Goal: Task Accomplishment & Management: Use online tool/utility

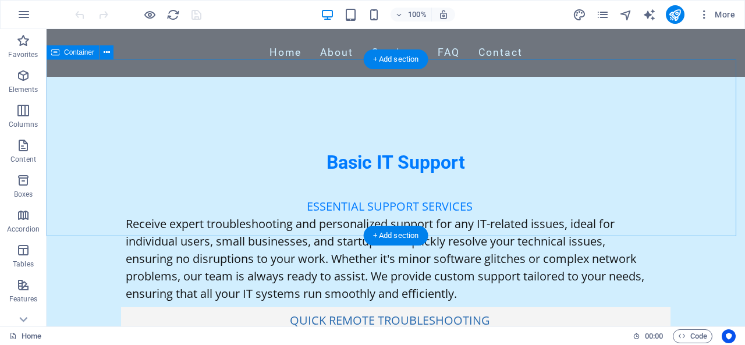
scroll to position [5783, 0]
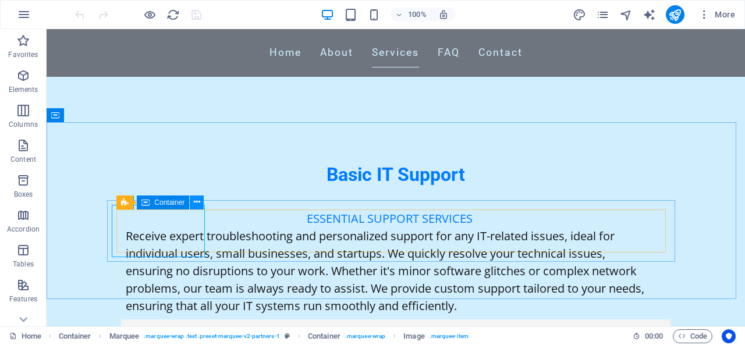
click at [194, 202] on icon at bounding box center [197, 202] width 6 height 12
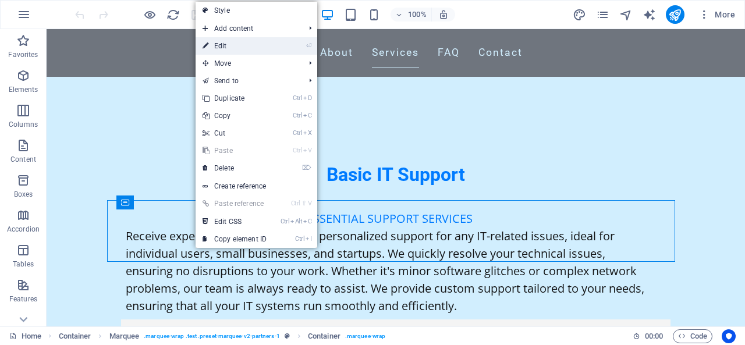
click at [242, 47] on link "⏎ Edit" at bounding box center [235, 45] width 78 height 17
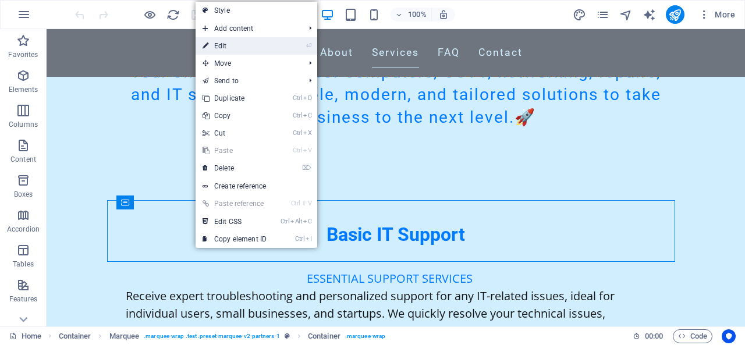
select select "marquee"
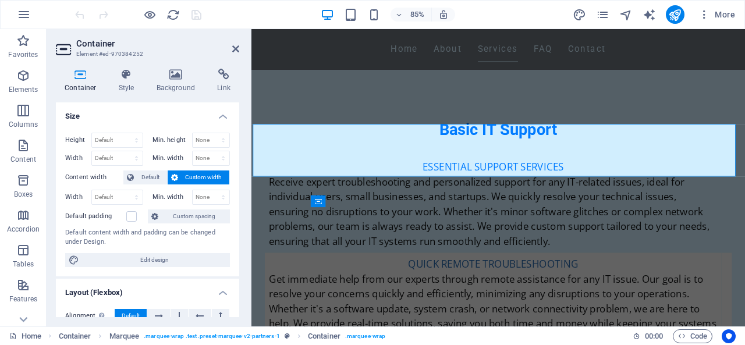
scroll to position [5753, 0]
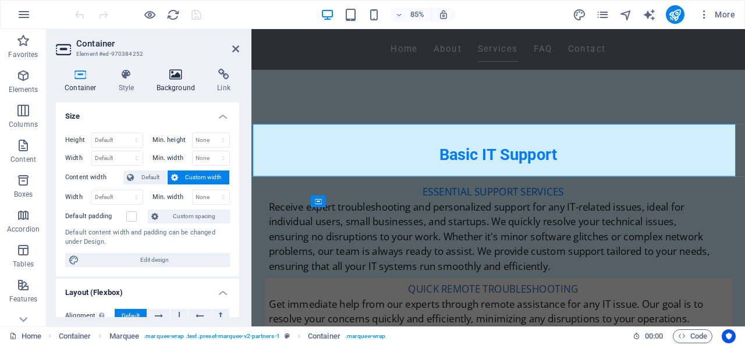
click at [194, 86] on h4 "Background" at bounding box center [178, 81] width 61 height 24
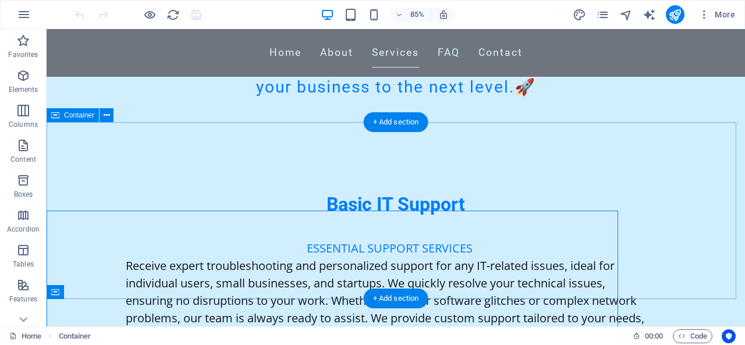
scroll to position [5783, 0]
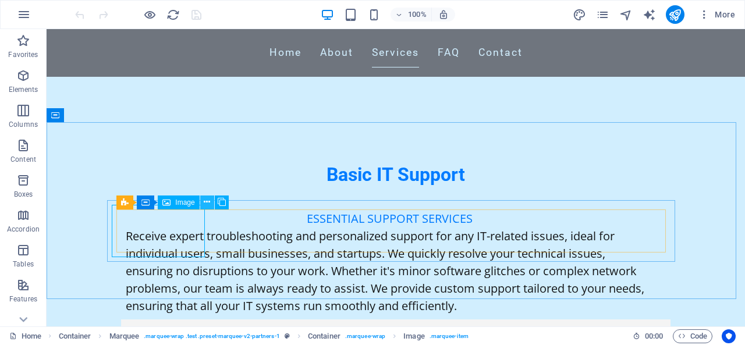
click at [205, 201] on icon at bounding box center [207, 202] width 6 height 12
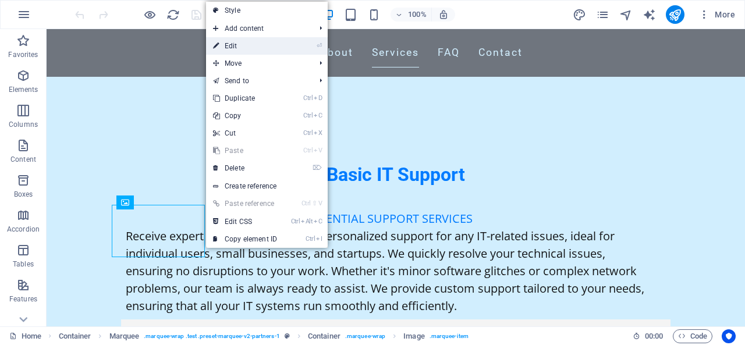
click at [242, 45] on link "⏎ Edit" at bounding box center [245, 45] width 78 height 17
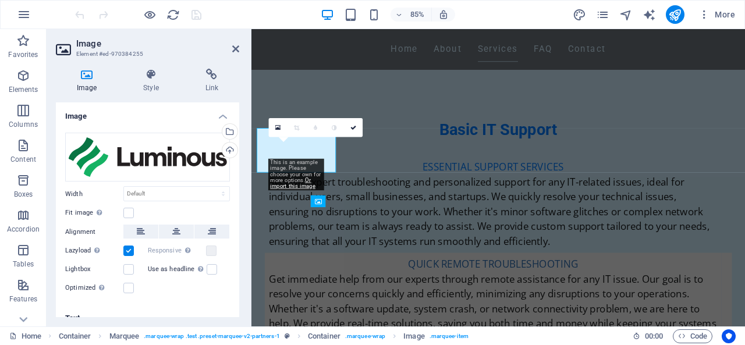
scroll to position [5753, 0]
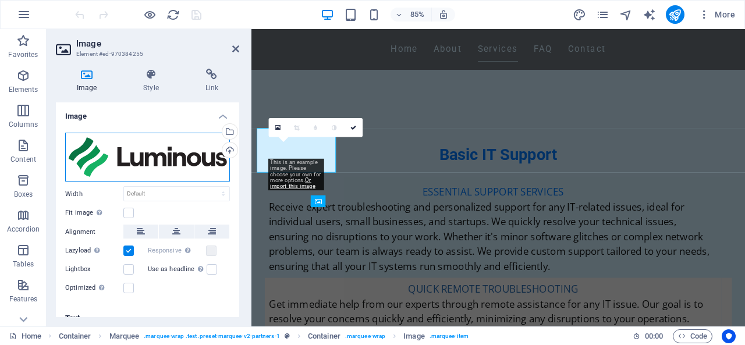
click at [212, 168] on div "Drag files here, click to choose files or select files from Files or our free s…" at bounding box center [147, 157] width 165 height 49
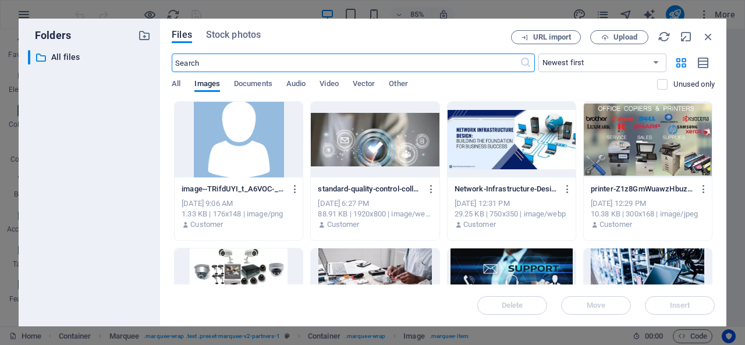
scroll to position [5926, 0]
click at [248, 60] on input "text" at bounding box center [345, 63] width 347 height 19
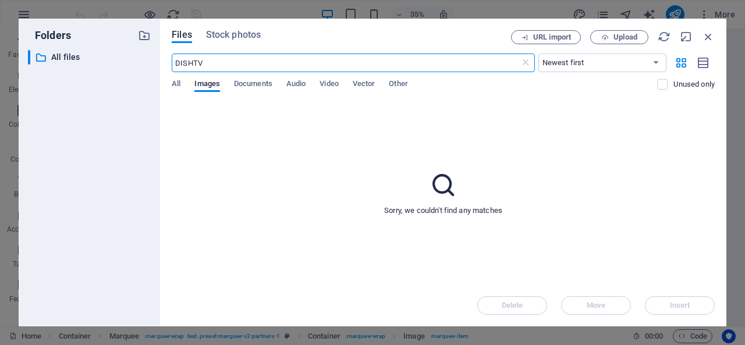
type input "DISHTV"
click at [627, 37] on span "Upload" at bounding box center [625, 37] width 24 height 7
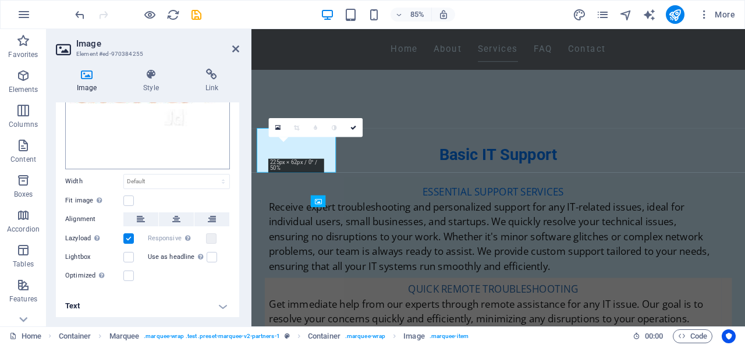
scroll to position [0, 0]
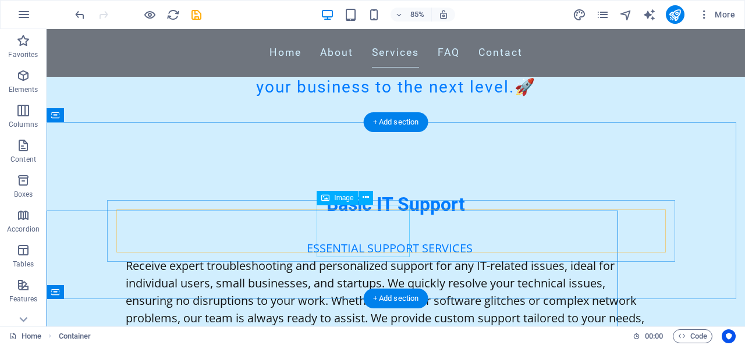
scroll to position [5783, 0]
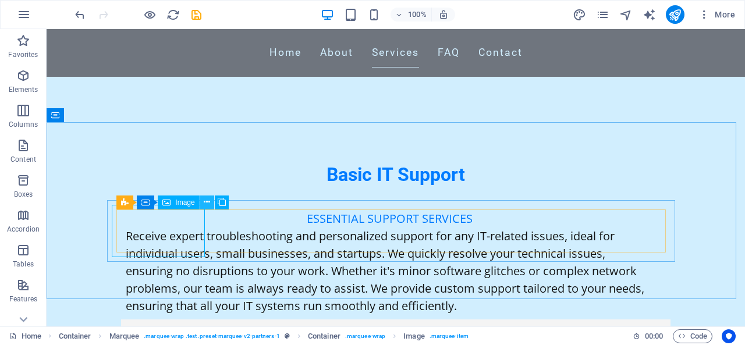
click at [209, 205] on icon at bounding box center [207, 202] width 6 height 12
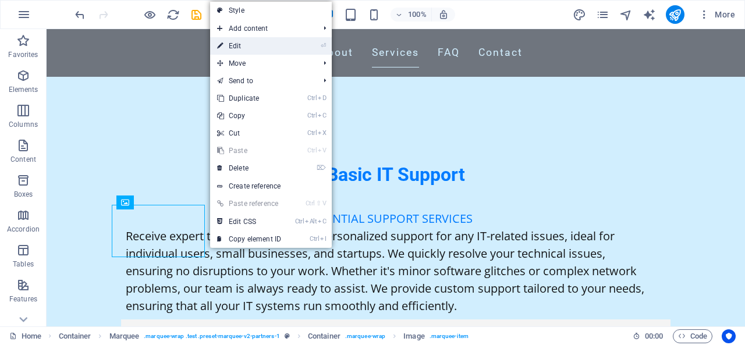
click at [251, 44] on link "⏎ Edit" at bounding box center [249, 45] width 78 height 17
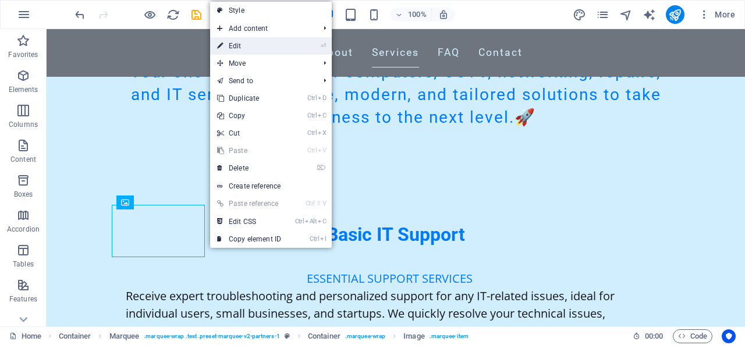
scroll to position [5753, 0]
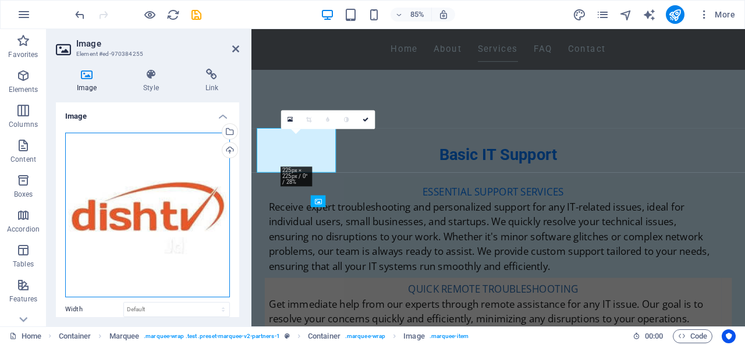
click at [156, 179] on div "Drag files here, click to choose files or select files from Files or our free s…" at bounding box center [147, 215] width 165 height 165
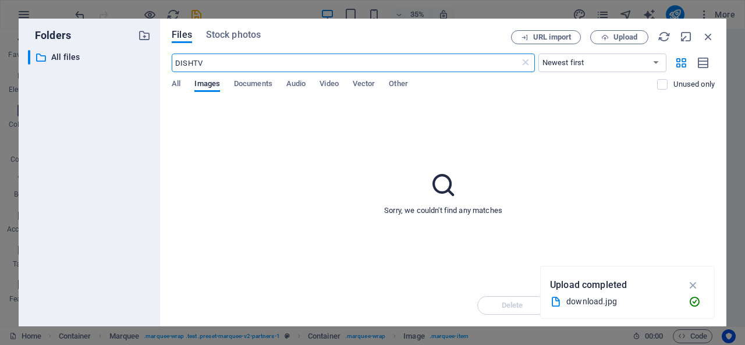
scroll to position [70, 0]
click at [708, 38] on icon "button" at bounding box center [708, 36] width 13 height 13
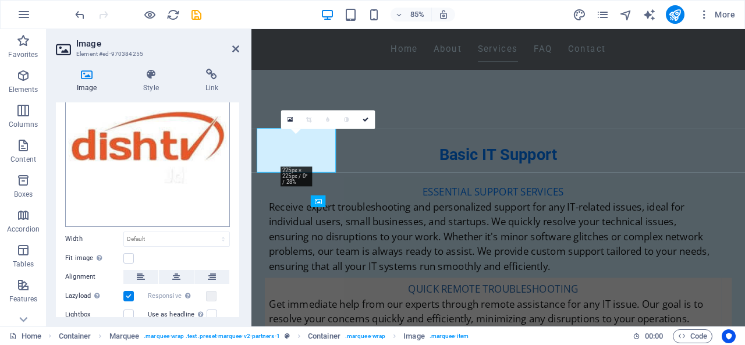
scroll to position [128, 0]
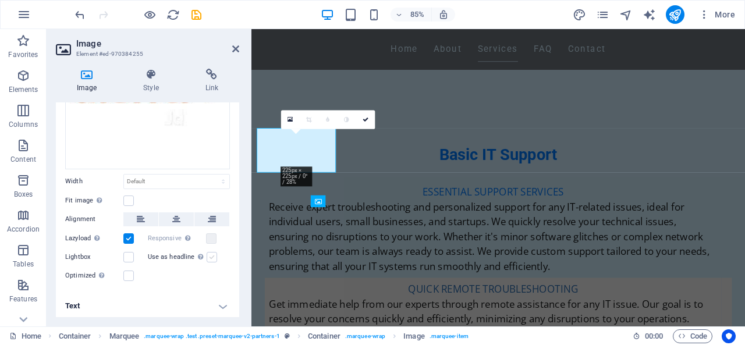
click at [209, 253] on label at bounding box center [212, 257] width 10 height 10
click at [0, 0] on input "Use as headline The image will be wrapped in an H1 headline tag. Useful for giv…" at bounding box center [0, 0] width 0 height 0
click at [209, 253] on label at bounding box center [212, 257] width 10 height 10
click at [0, 0] on input "Use as headline The image will be wrapped in an H1 headline tag. Useful for giv…" at bounding box center [0, 0] width 0 height 0
click at [127, 254] on label at bounding box center [128, 257] width 10 height 10
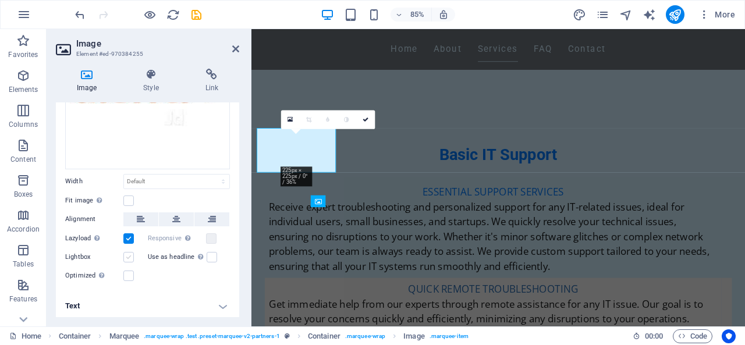
click at [0, 0] on input "Lightbox" at bounding box center [0, 0] width 0 height 0
click at [127, 254] on label at bounding box center [128, 257] width 10 height 10
click at [0, 0] on input "Lightbox" at bounding box center [0, 0] width 0 height 0
click at [126, 280] on div "Drag files here, click to choose files or select files from Files or our free s…" at bounding box center [147, 143] width 183 height 297
click at [127, 276] on label at bounding box center [128, 276] width 10 height 10
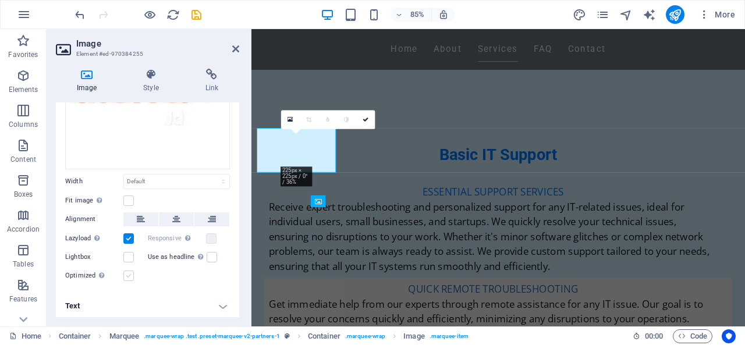
click at [0, 0] on input "Optimized Images are compressed to improve page speed." at bounding box center [0, 0] width 0 height 0
click at [127, 276] on label at bounding box center [128, 276] width 10 height 10
click at [0, 0] on input "Optimized Images are compressed to improve page speed." at bounding box center [0, 0] width 0 height 0
click at [133, 198] on label at bounding box center [128, 201] width 10 height 10
click at [0, 0] on input "Fit image Automatically fit image to a fixed width and height" at bounding box center [0, 0] width 0 height 0
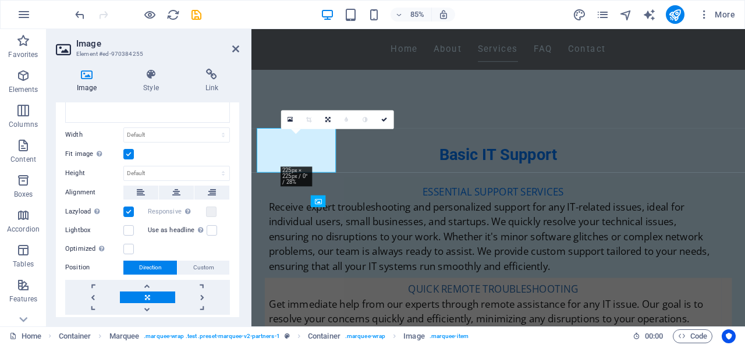
scroll to position [206, 0]
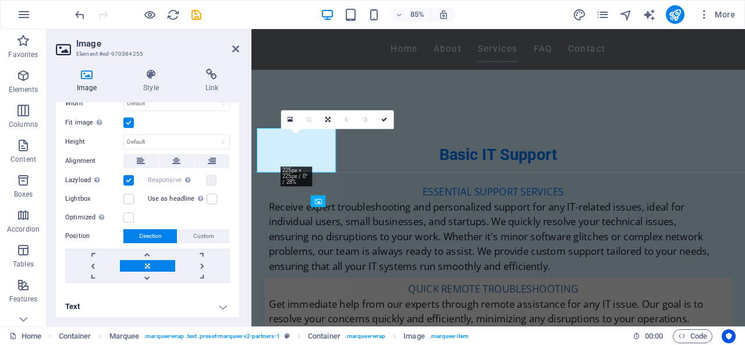
click at [218, 302] on h4 "Text" at bounding box center [147, 307] width 183 height 28
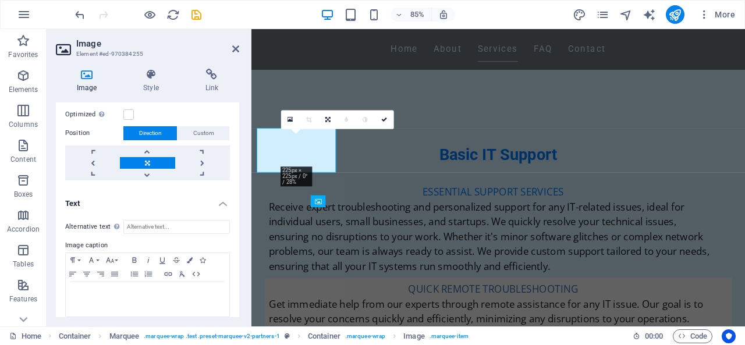
scroll to position [315, 0]
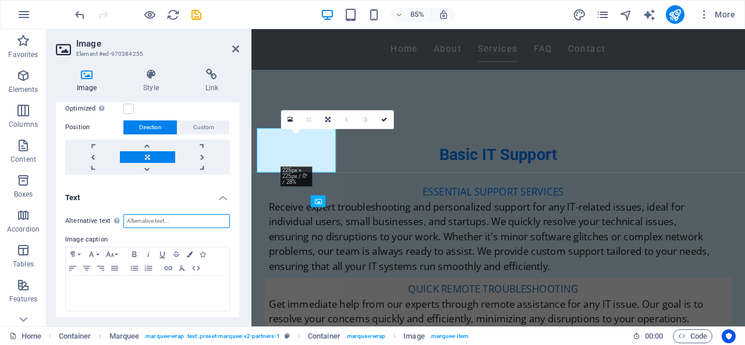
click at [156, 216] on input "Alternative text The alternative text is used by devices that cannot display im…" at bounding box center [176, 221] width 106 height 14
type input "d"
type input "D"
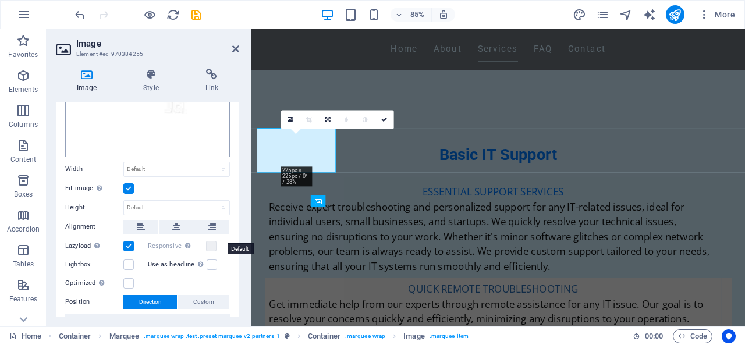
scroll to position [144, 0]
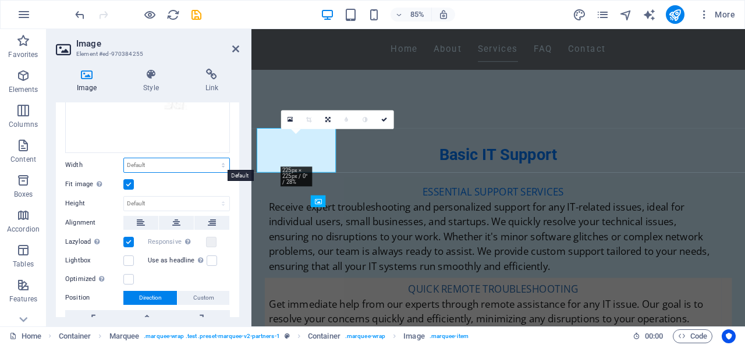
click at [219, 162] on select "Default auto px rem % em vh vw" at bounding box center [176, 165] width 105 height 14
click at [233, 50] on icon at bounding box center [235, 48] width 7 height 9
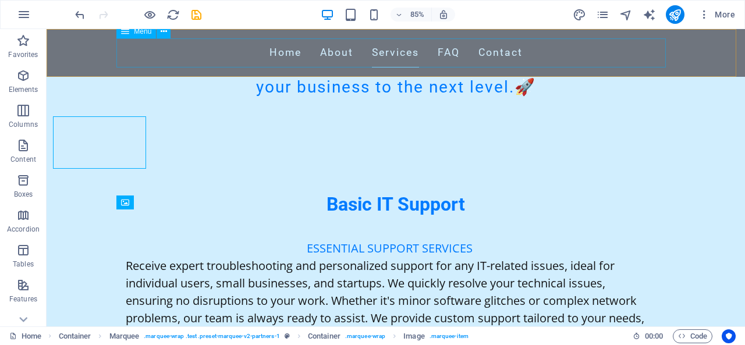
scroll to position [5783, 0]
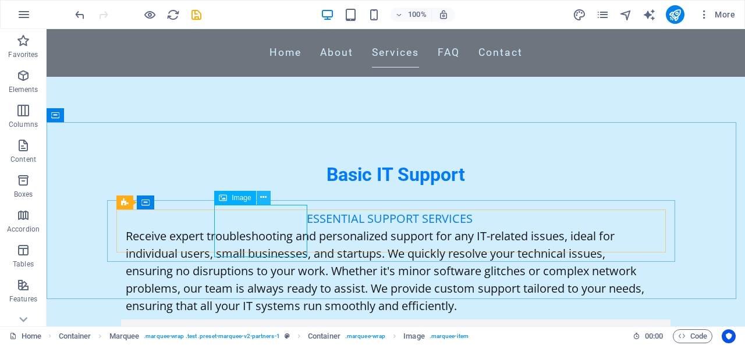
click at [264, 197] on icon at bounding box center [263, 197] width 6 height 12
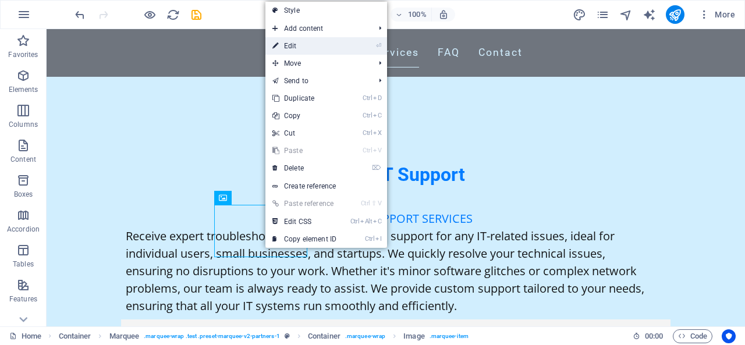
click at [314, 40] on link "⏎ Edit" at bounding box center [304, 45] width 78 height 17
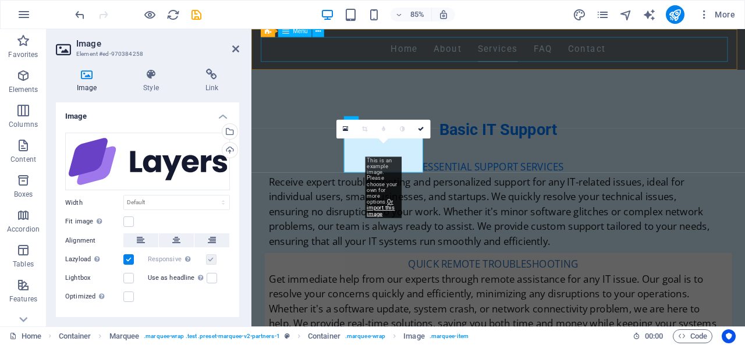
scroll to position [5753, 0]
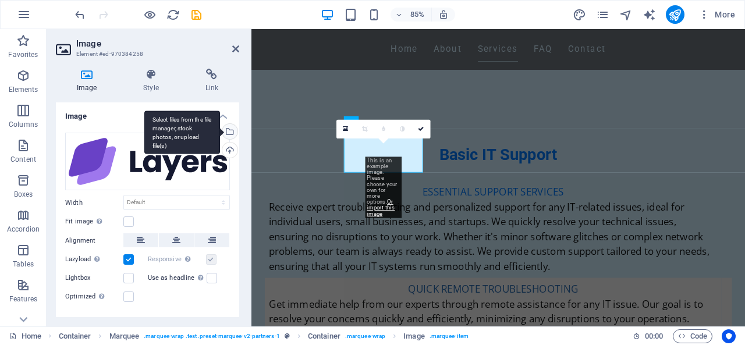
click at [230, 133] on div "Select files from the file manager, stock photos, or upload file(s)" at bounding box center [228, 132] width 17 height 17
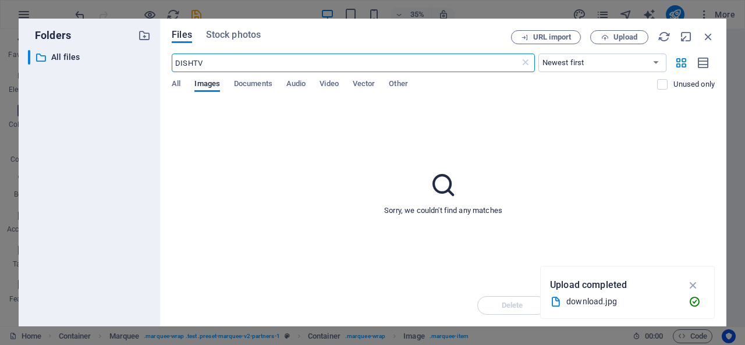
scroll to position [5926, 0]
click at [617, 37] on span "Upload" at bounding box center [625, 37] width 24 height 7
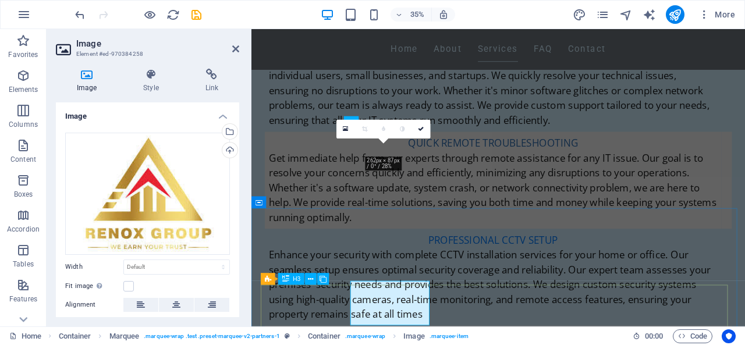
scroll to position [5753, 0]
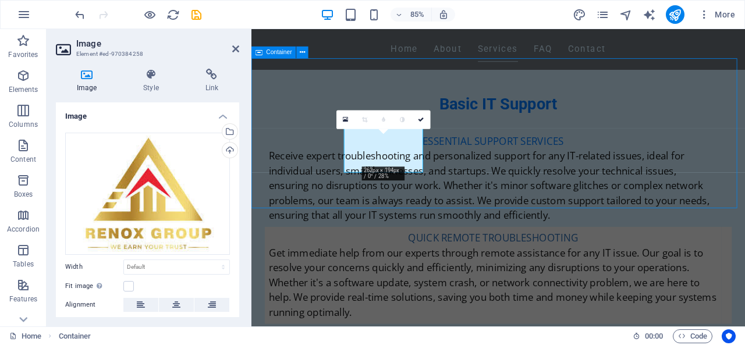
scroll to position [5783, 0]
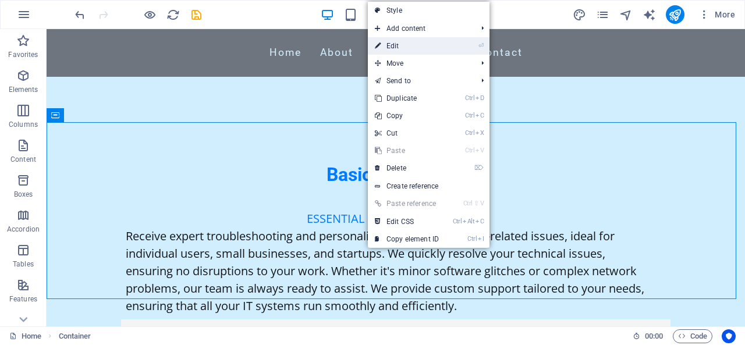
click at [402, 47] on link "⏎ Edit" at bounding box center [407, 45] width 78 height 17
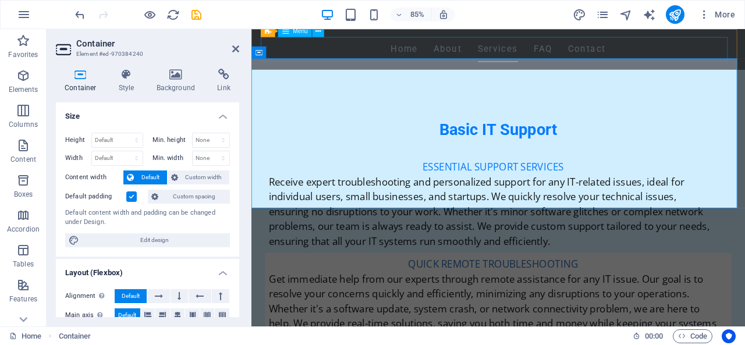
scroll to position [5753, 0]
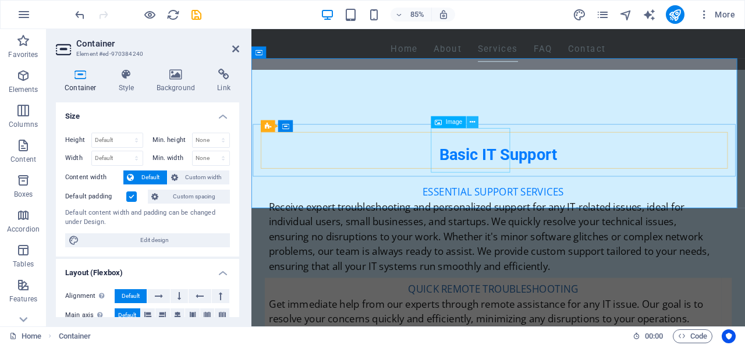
click at [474, 122] on icon at bounding box center [472, 122] width 5 height 10
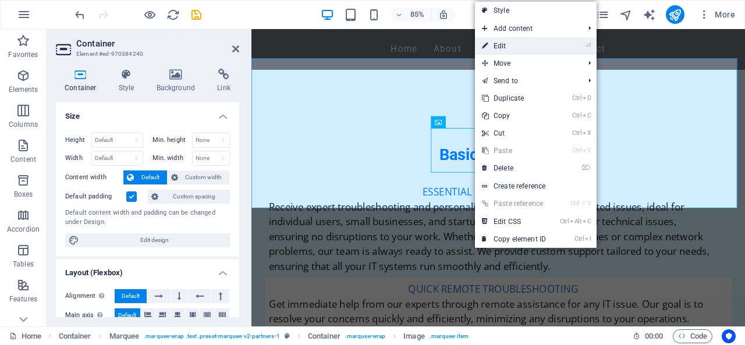
click at [499, 45] on link "⏎ Edit" at bounding box center [514, 45] width 78 height 17
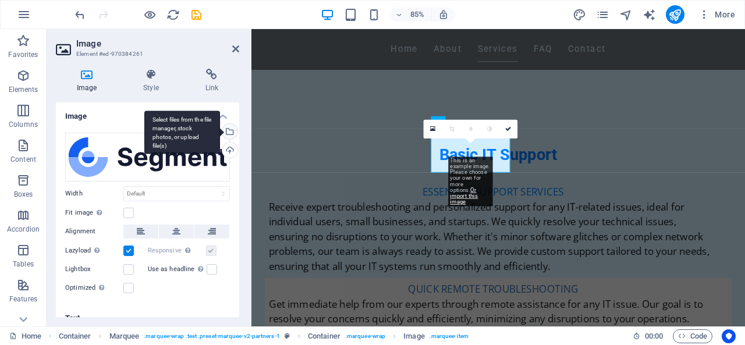
click at [229, 130] on div "Select files from the file manager, stock photos, or upload file(s)" at bounding box center [228, 132] width 17 height 17
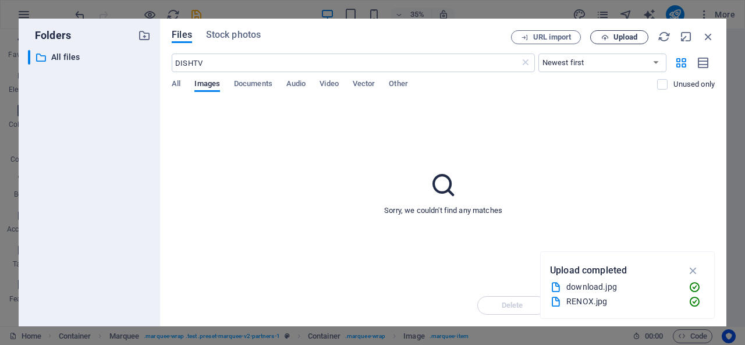
click at [617, 38] on span "Upload" at bounding box center [625, 37] width 24 height 7
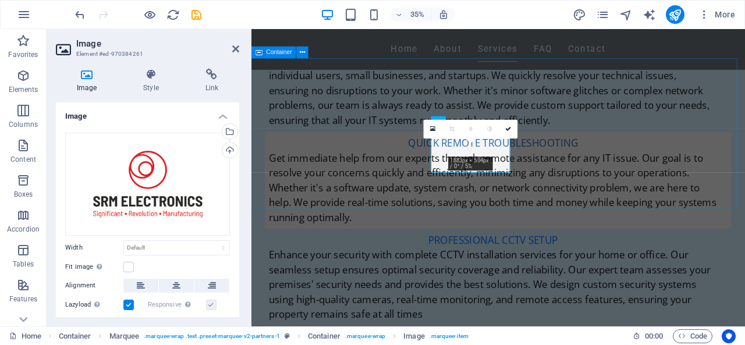
scroll to position [5753, 0]
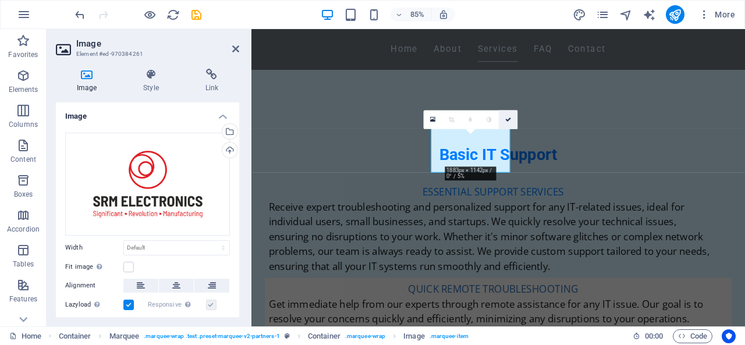
click at [506, 117] on icon at bounding box center [508, 119] width 6 height 6
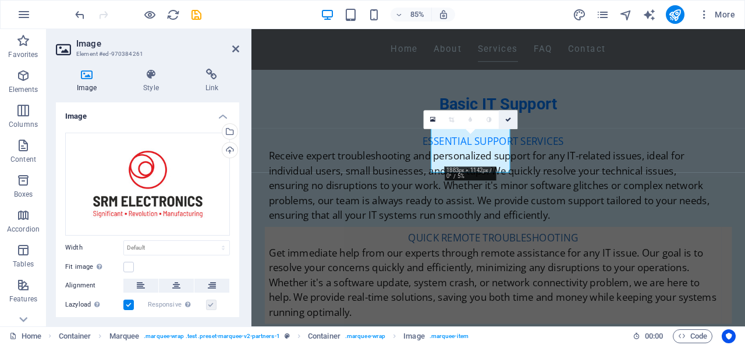
scroll to position [5783, 0]
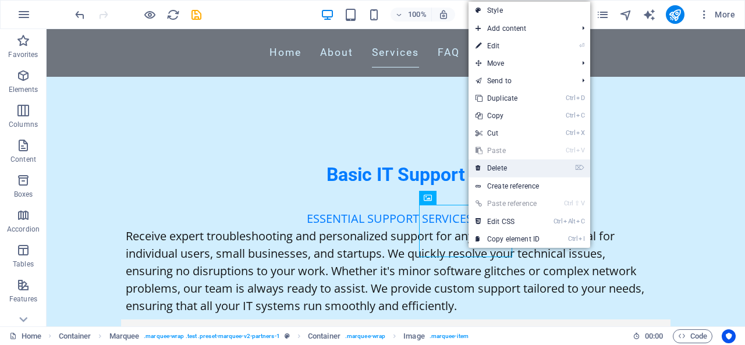
click at [511, 166] on link "⌦ Delete" at bounding box center [507, 167] width 78 height 17
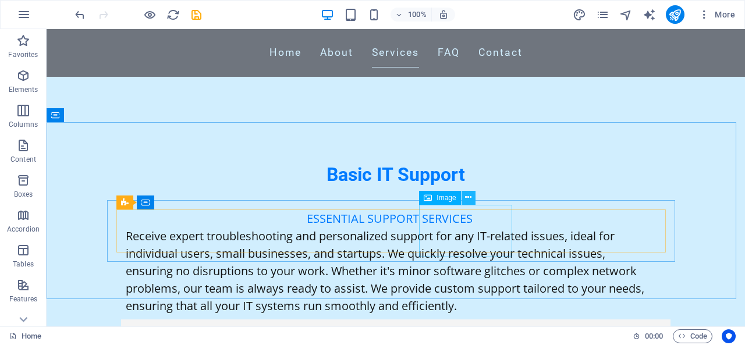
click at [469, 198] on icon at bounding box center [468, 197] width 6 height 12
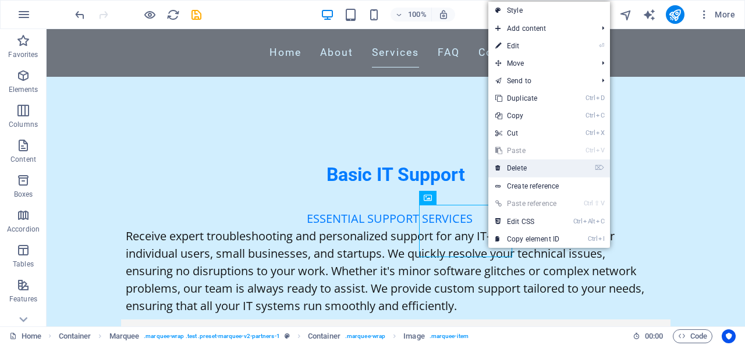
click at [519, 165] on link "⌦ Delete" at bounding box center [527, 167] width 78 height 17
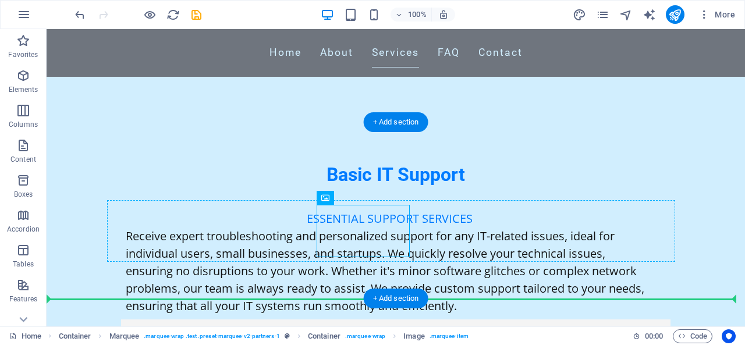
drag, startPoint x: 376, startPoint y: 230, endPoint x: 493, endPoint y: 240, distance: 118.0
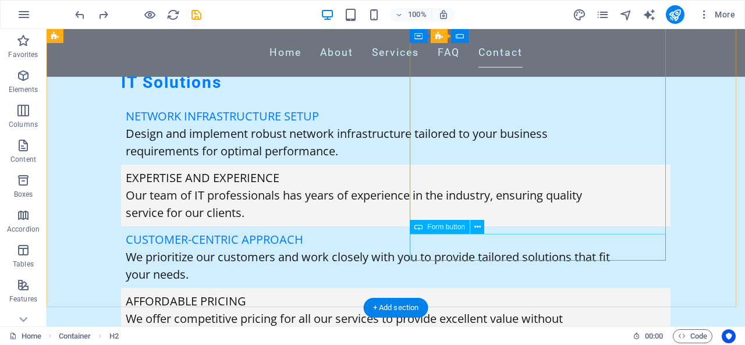
scroll to position [7125, 0]
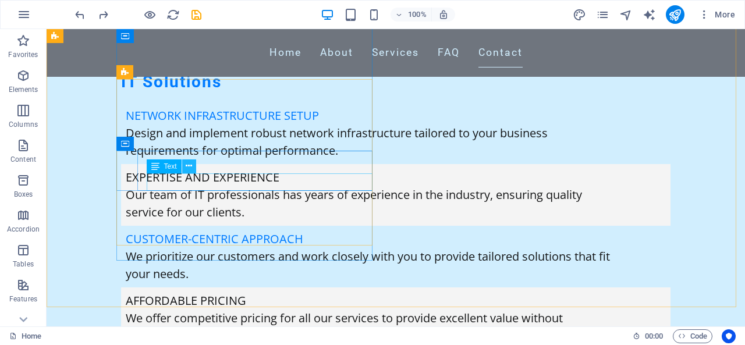
click at [187, 171] on icon at bounding box center [189, 166] width 6 height 12
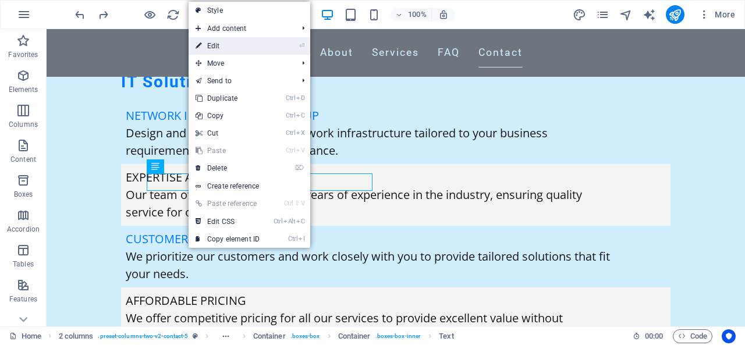
click at [221, 50] on link "⏎ Edit" at bounding box center [228, 45] width 78 height 17
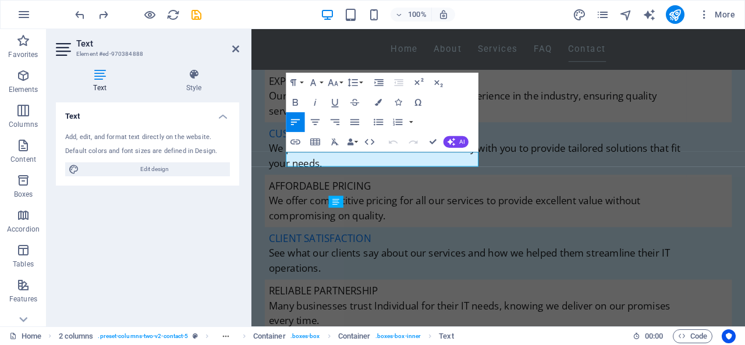
scroll to position [7036, 0]
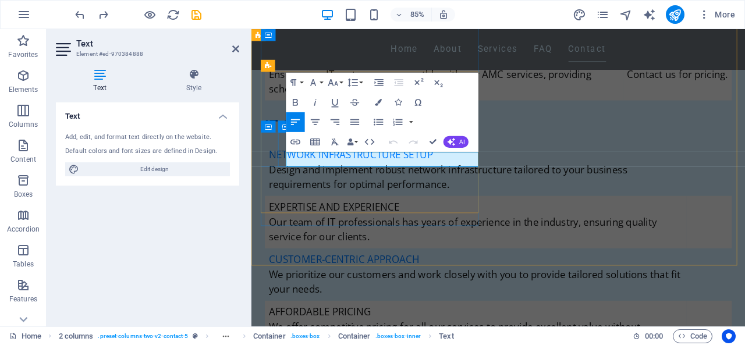
click at [455, 139] on button "AI" at bounding box center [455, 142] width 25 height 12
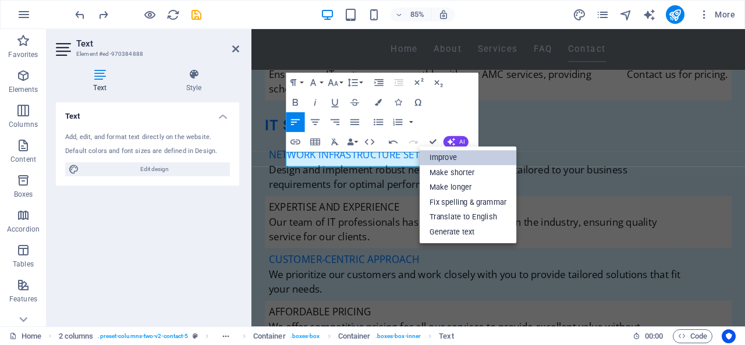
click at [458, 161] on link "Improve" at bounding box center [468, 158] width 97 height 15
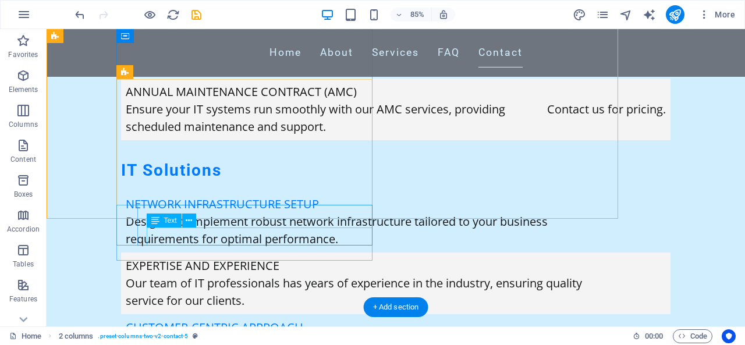
scroll to position [7125, 0]
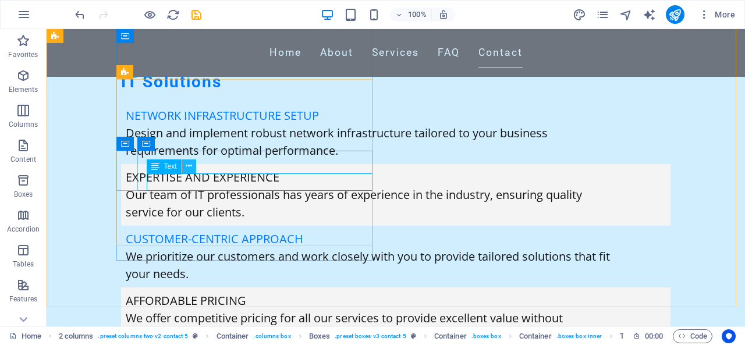
click at [187, 164] on icon at bounding box center [189, 166] width 6 height 12
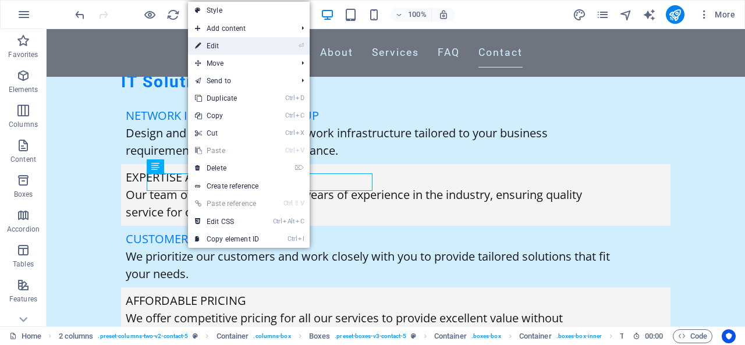
click at [218, 50] on link "⏎ Edit" at bounding box center [227, 45] width 78 height 17
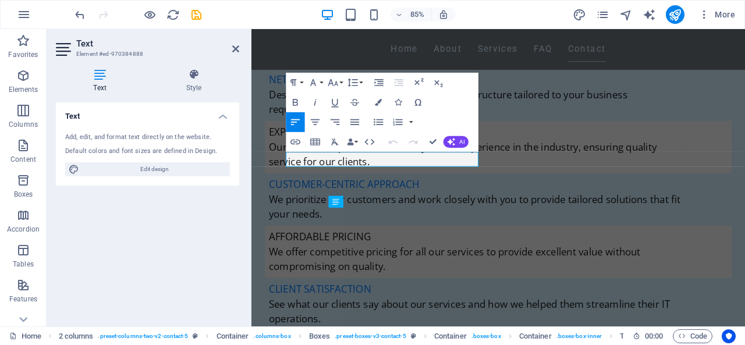
scroll to position [7036, 0]
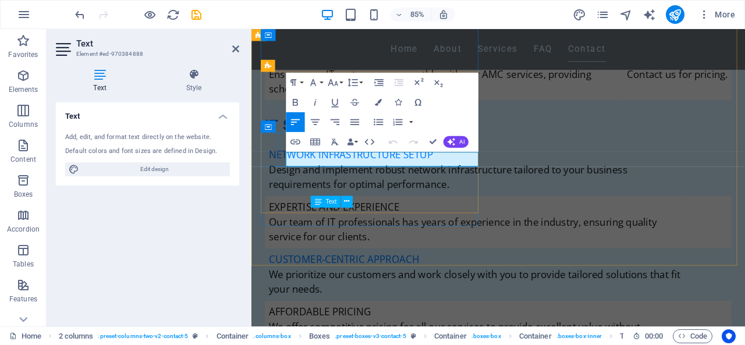
click at [465, 143] on button "AI" at bounding box center [455, 142] width 25 height 12
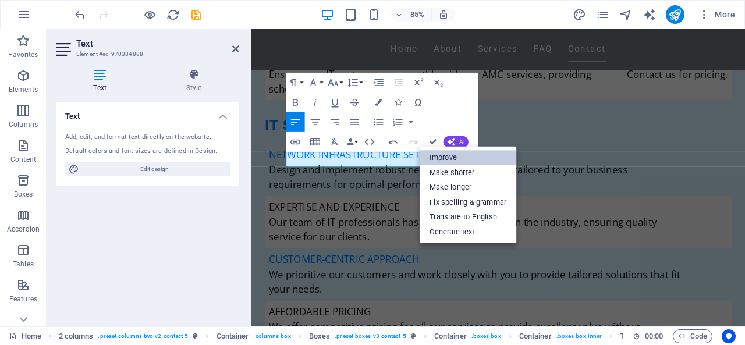
click at [449, 159] on link "Improve" at bounding box center [468, 158] width 97 height 15
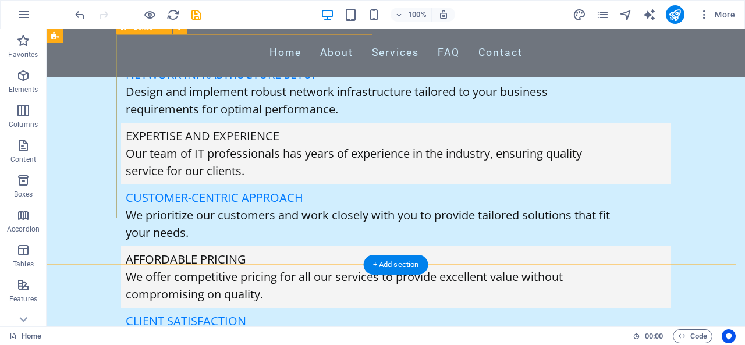
scroll to position [7166, 0]
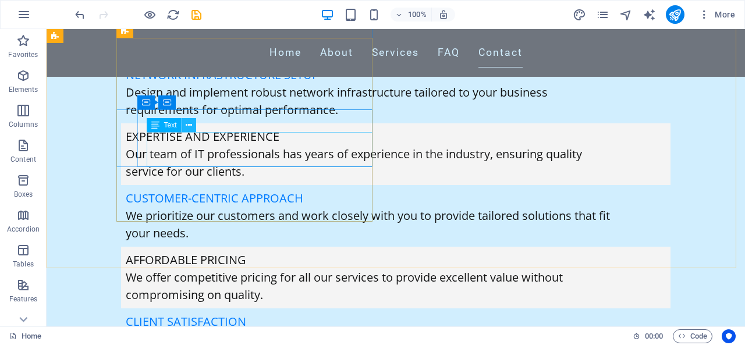
click at [187, 126] on icon at bounding box center [189, 125] width 6 height 12
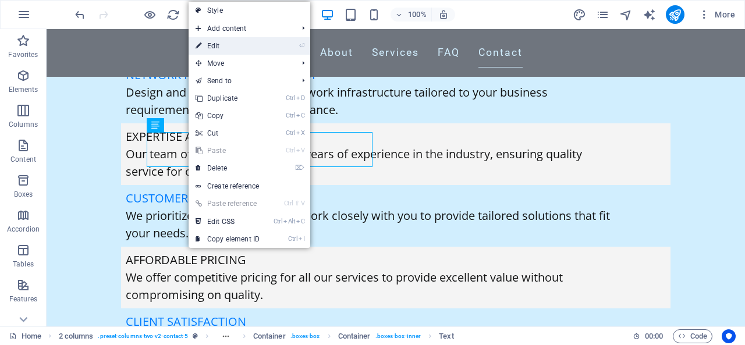
click at [221, 46] on link "⏎ Edit" at bounding box center [228, 45] width 78 height 17
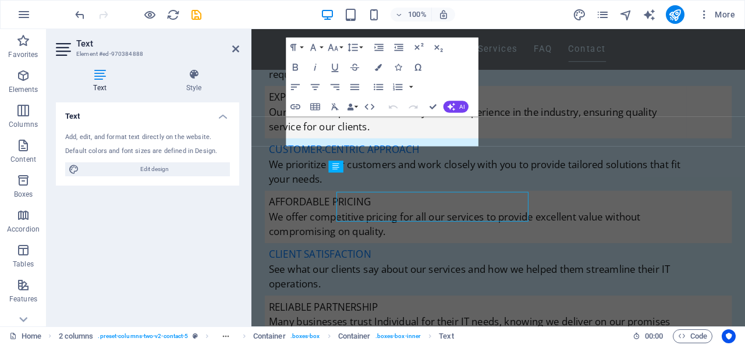
scroll to position [7077, 0]
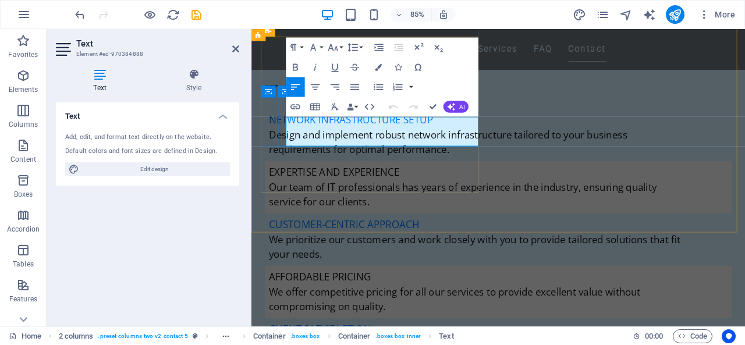
drag, startPoint x: 332, startPoint y: 162, endPoint x: 289, endPoint y: 138, distance: 48.7
copy p "[PHONE_NUMBER], [PHONE_NUMBER], [PHONE_NUMBER]"
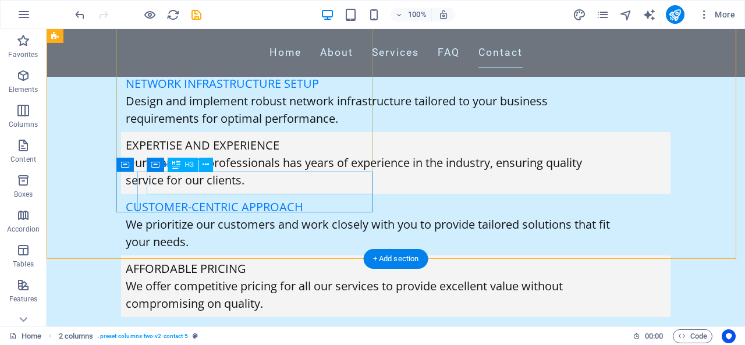
scroll to position [7349, 0]
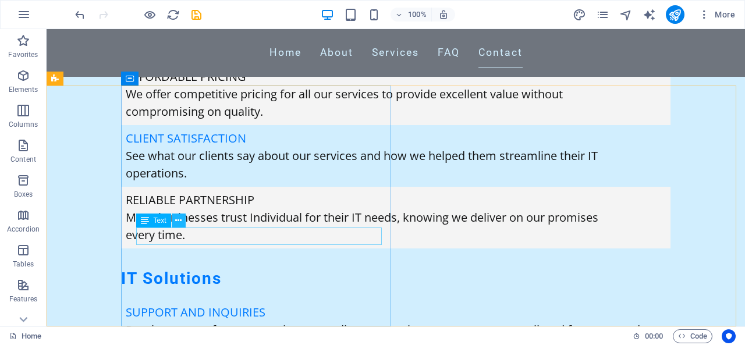
click at [176, 219] on icon at bounding box center [178, 221] width 6 height 12
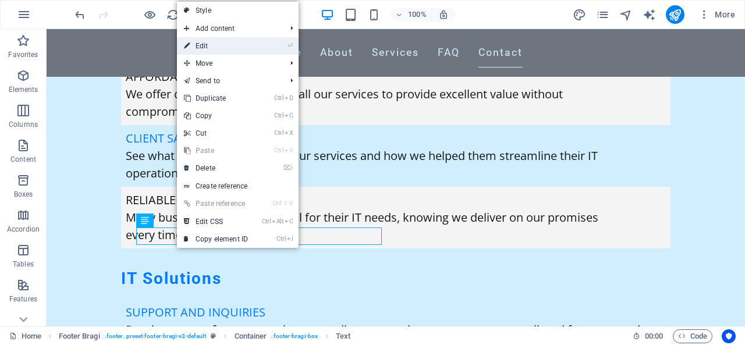
click at [215, 47] on link "⏎ Edit" at bounding box center [216, 45] width 78 height 17
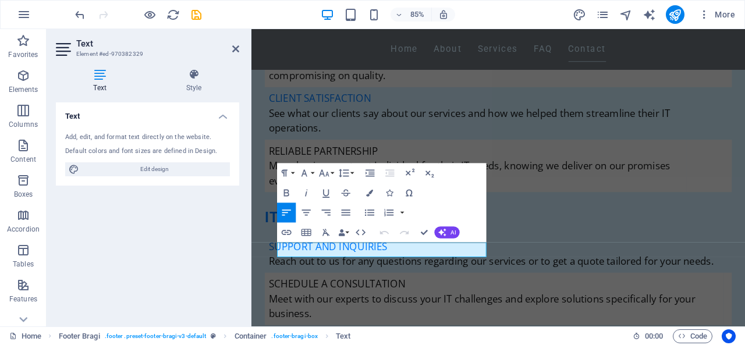
scroll to position [7208, 0]
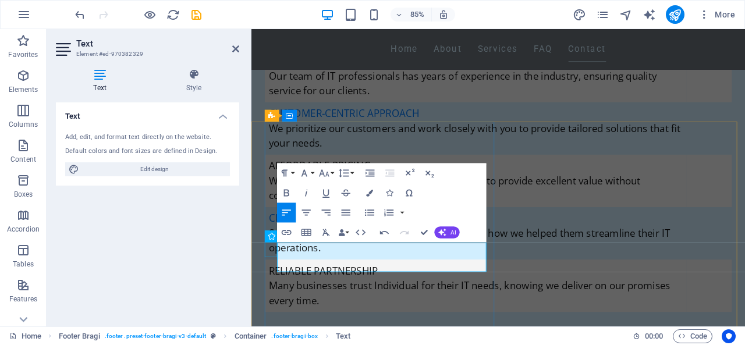
drag, startPoint x: 478, startPoint y: 306, endPoint x: 278, endPoint y: 287, distance: 201.0
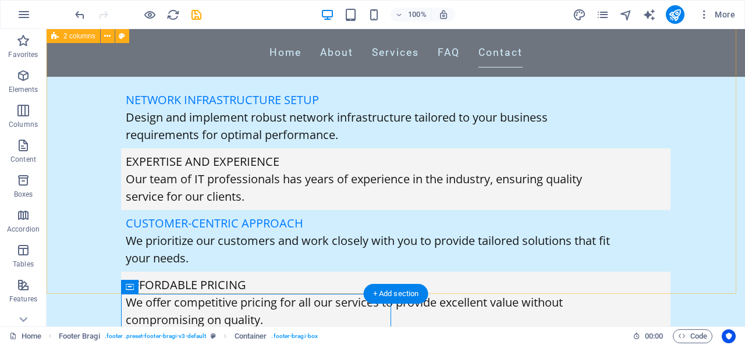
scroll to position [7138, 0]
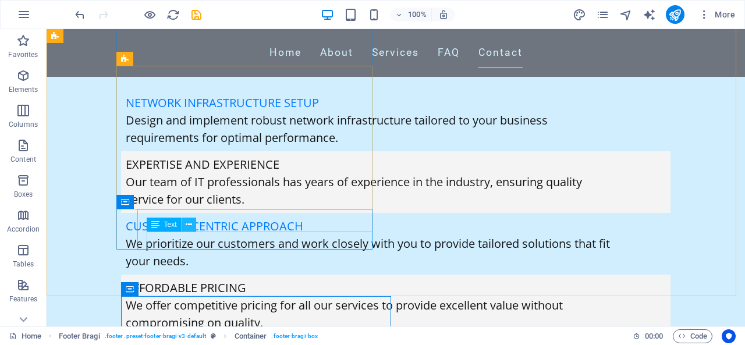
click at [189, 225] on icon at bounding box center [189, 225] width 6 height 12
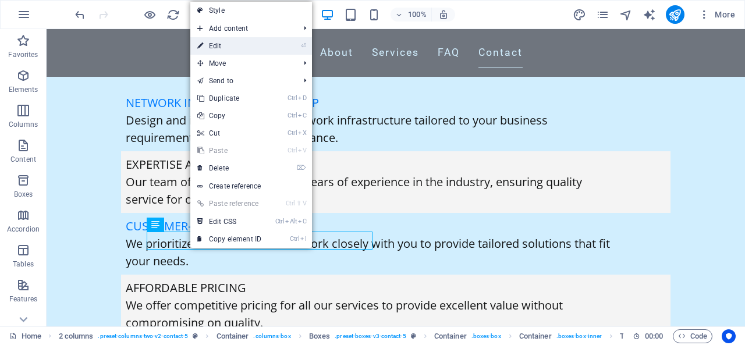
click at [214, 54] on link "⏎ Edit" at bounding box center [229, 45] width 78 height 17
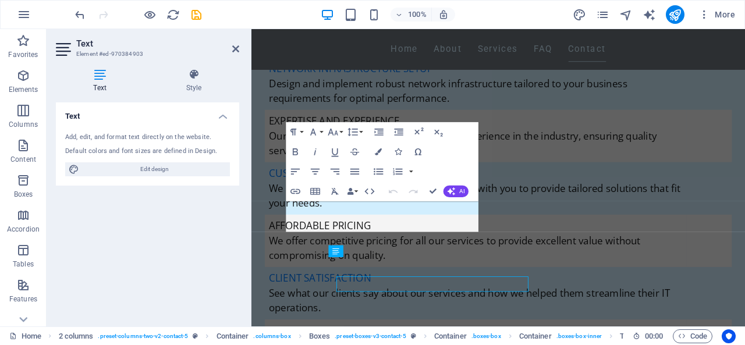
scroll to position [7049, 0]
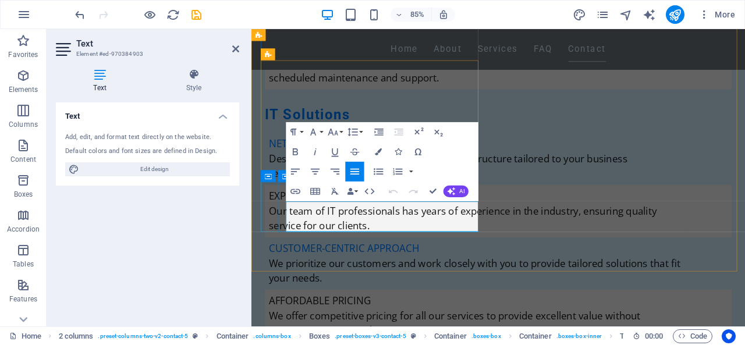
drag, startPoint x: 377, startPoint y: 262, endPoint x: 292, endPoint y: 240, distance: 88.5
click at [324, 132] on button "Font Family" at bounding box center [315, 132] width 19 height 20
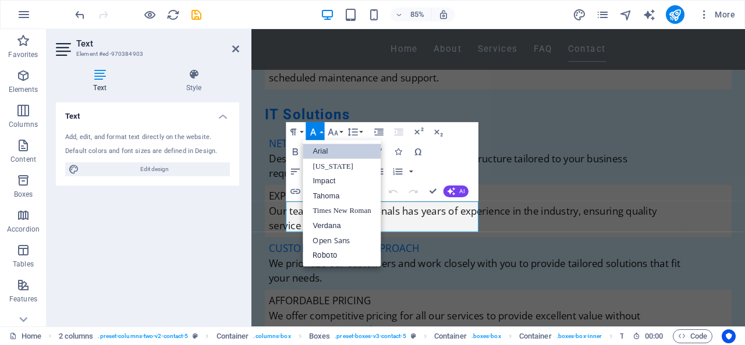
scroll to position [0, 0]
click at [324, 132] on button "Font Family" at bounding box center [315, 132] width 19 height 20
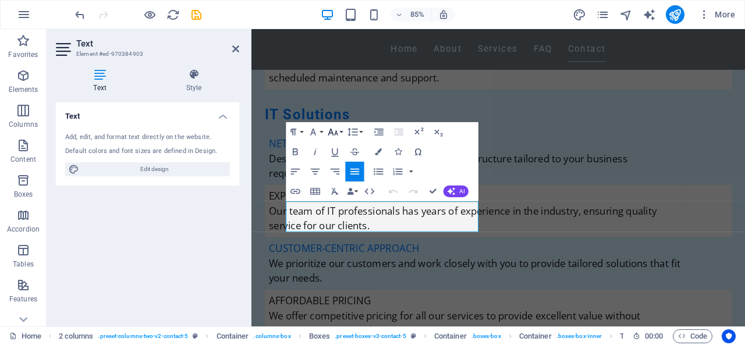
click at [336, 132] on icon "button" at bounding box center [333, 132] width 10 height 7
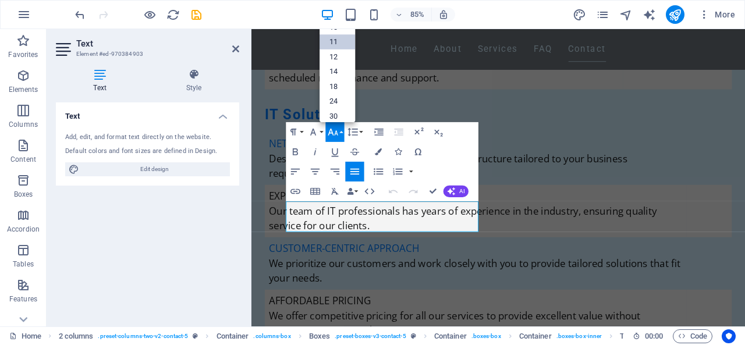
click at [333, 48] on link "11" at bounding box center [336, 42] width 35 height 15
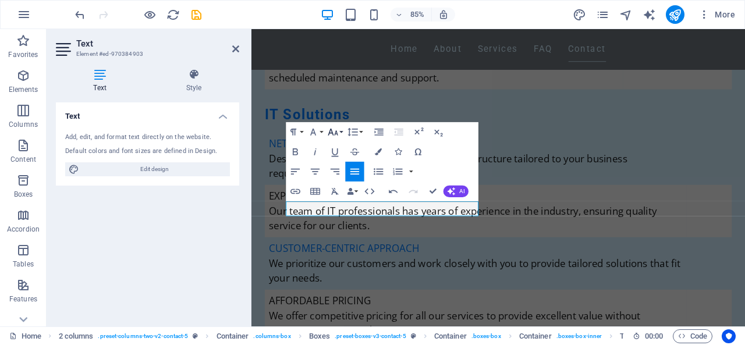
click at [339, 130] on icon "button" at bounding box center [333, 132] width 12 height 12
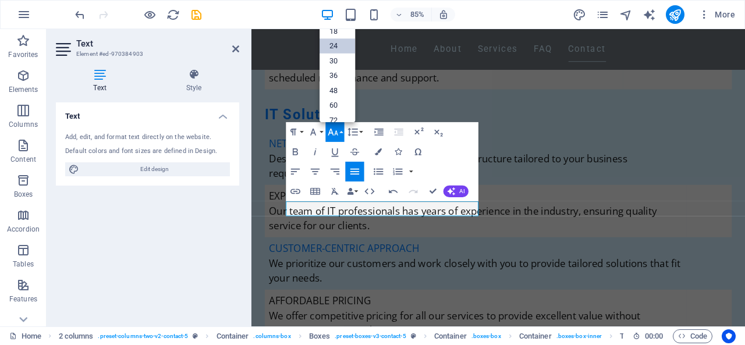
click at [333, 47] on link "24" at bounding box center [336, 46] width 35 height 15
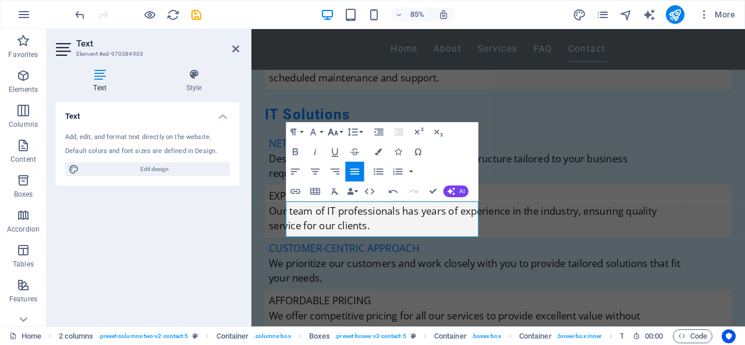
click at [339, 133] on icon "button" at bounding box center [333, 132] width 12 height 12
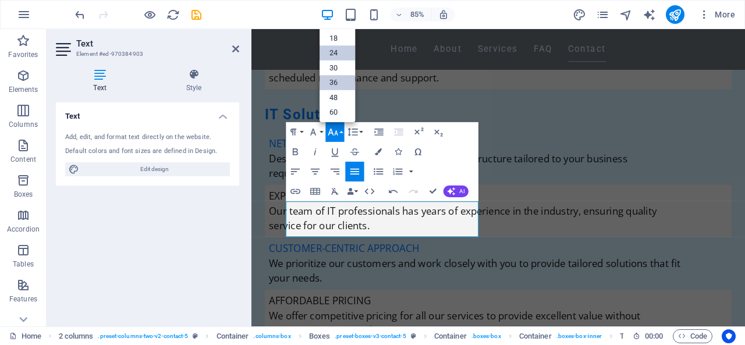
scroll to position [40, 0]
click at [334, 52] on link "18" at bounding box center [336, 52] width 35 height 15
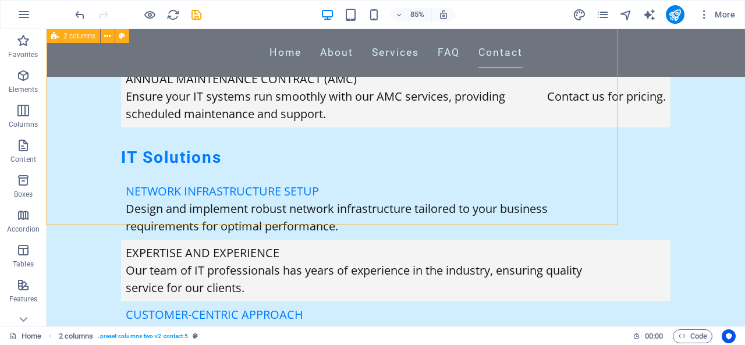
scroll to position [7138, 0]
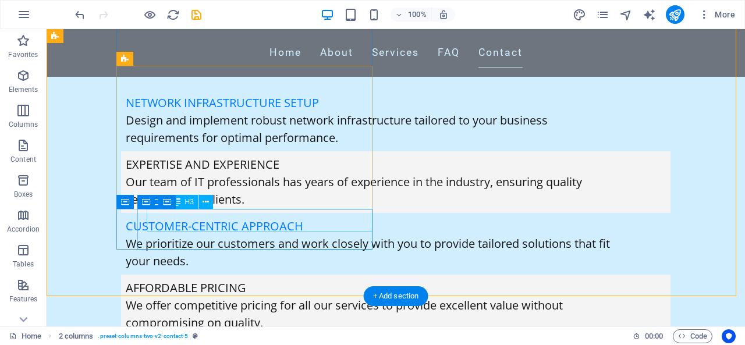
drag, startPoint x: 242, startPoint y: 232, endPoint x: 241, endPoint y: 226, distance: 5.9
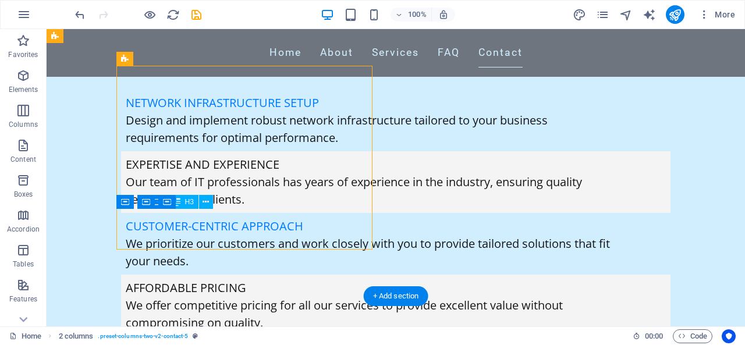
drag, startPoint x: 239, startPoint y: 207, endPoint x: 216, endPoint y: 225, distance: 28.5
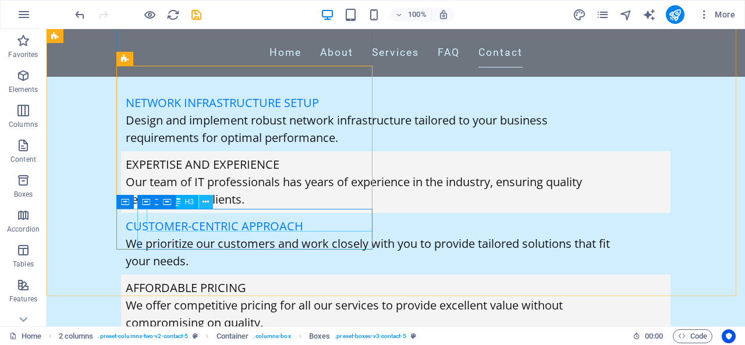
click at [206, 205] on icon at bounding box center [206, 202] width 6 height 12
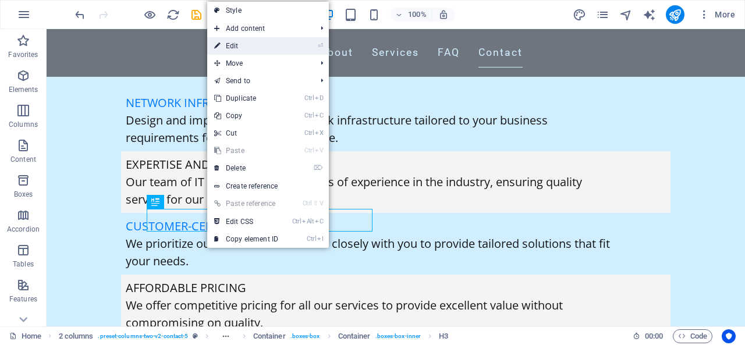
click at [254, 49] on link "⏎ Edit" at bounding box center [246, 45] width 78 height 17
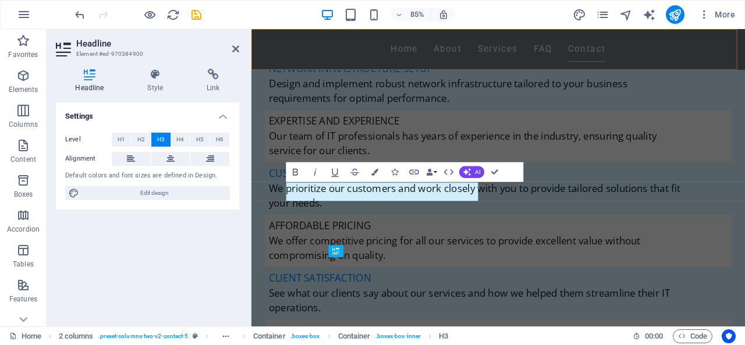
scroll to position [7049, 0]
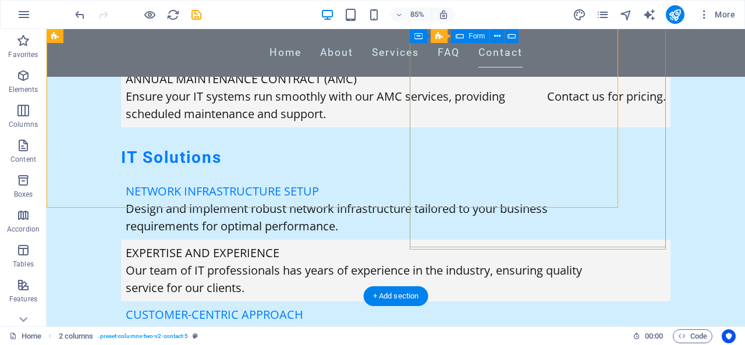
scroll to position [7138, 0]
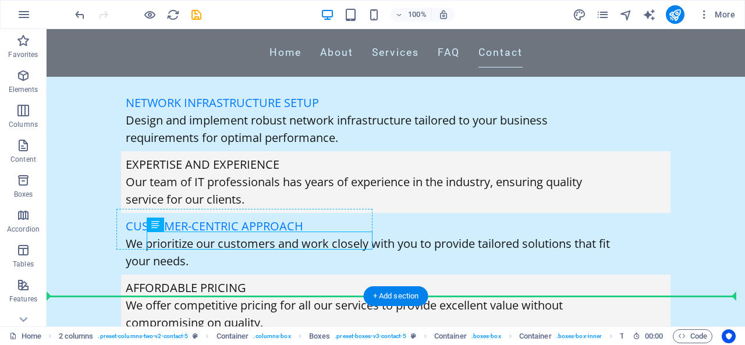
drag, startPoint x: 148, startPoint y: 238, endPoint x: 140, endPoint y: 238, distance: 8.1
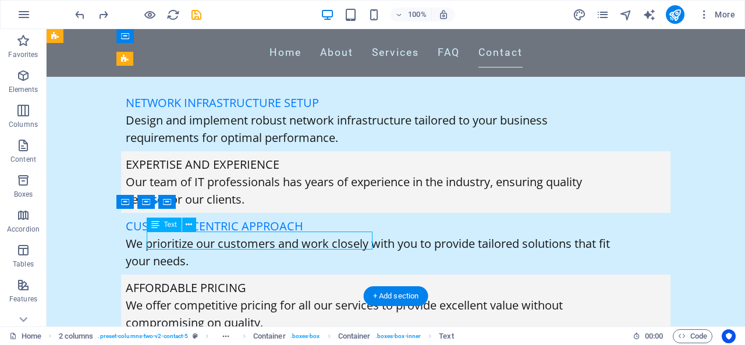
drag, startPoint x: 217, startPoint y: 232, endPoint x: 214, endPoint y: 237, distance: 6.8
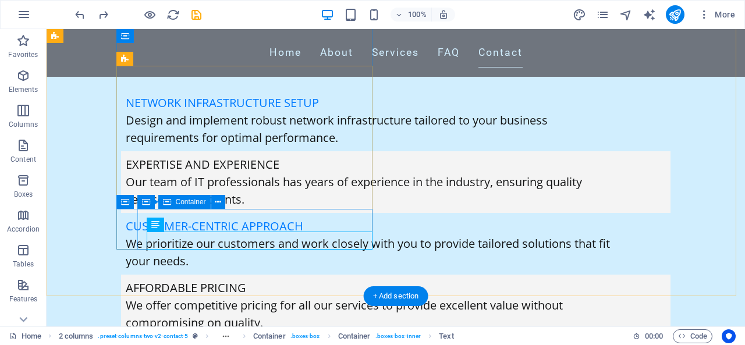
drag, startPoint x: 147, startPoint y: 238, endPoint x: 138, endPoint y: 237, distance: 8.8
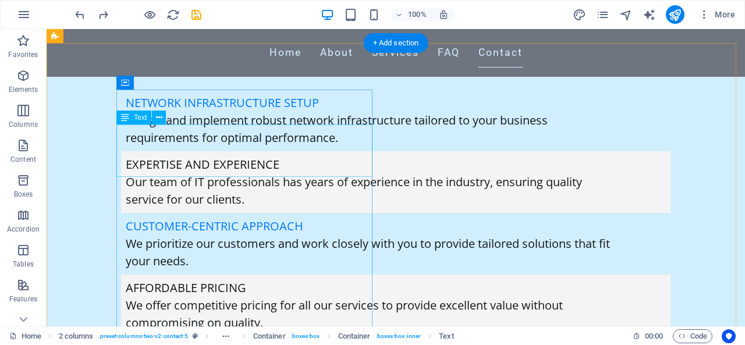
scroll to position [6978, 0]
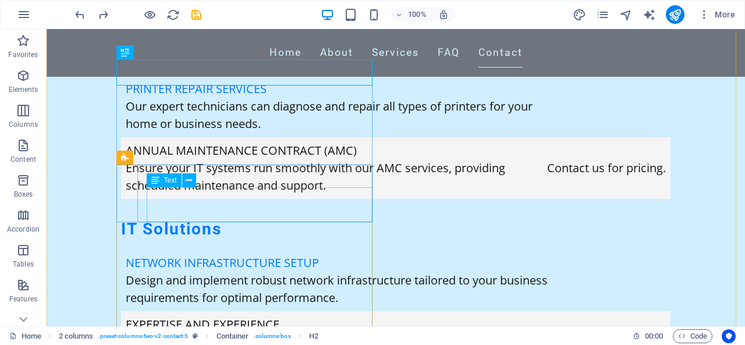
scroll to position [7142, 0]
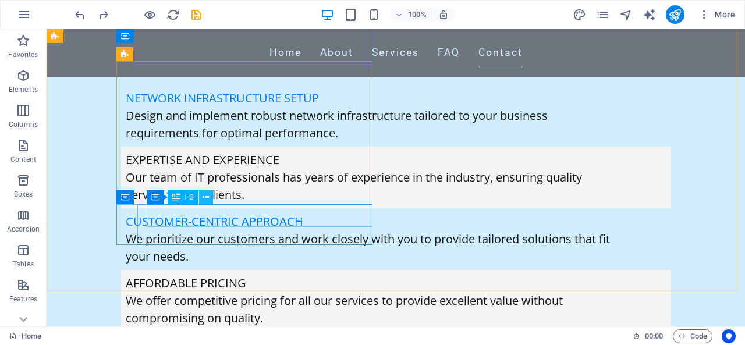
click at [207, 197] on icon at bounding box center [206, 197] width 6 height 12
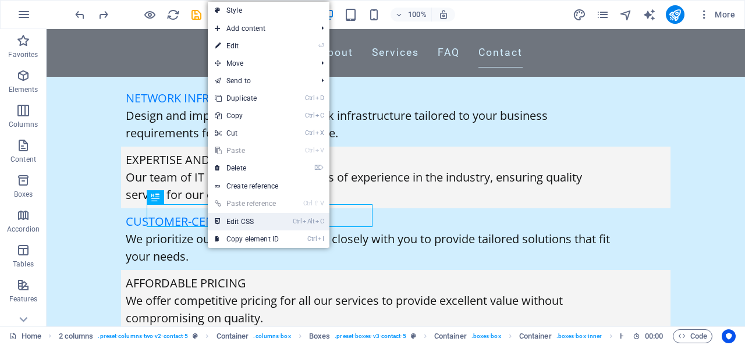
click at [253, 219] on link "Ctrl Alt C Edit CSS" at bounding box center [247, 221] width 78 height 17
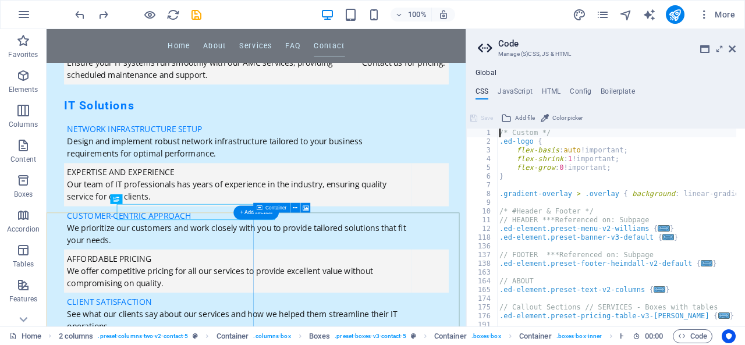
scroll to position [7068, 0]
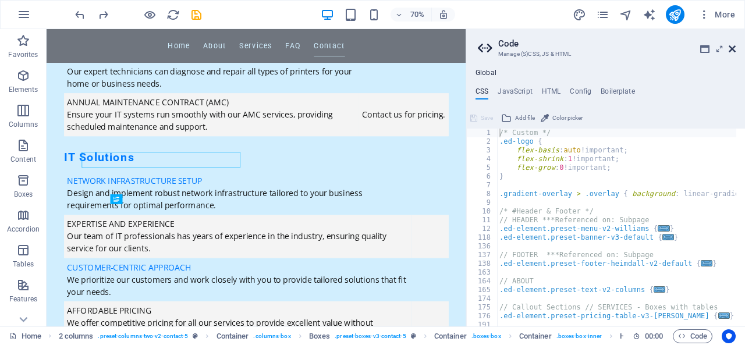
click at [732, 51] on icon at bounding box center [732, 48] width 7 height 9
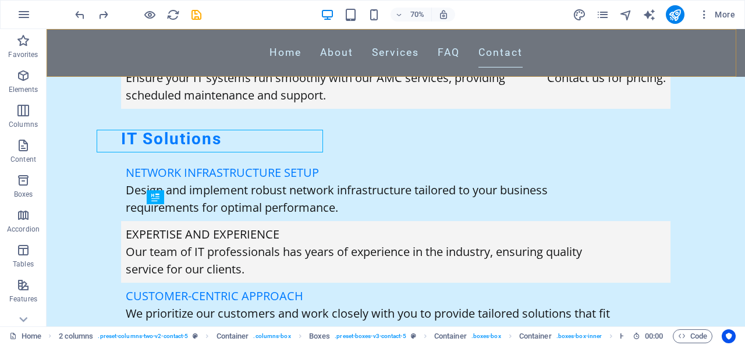
scroll to position [7142, 0]
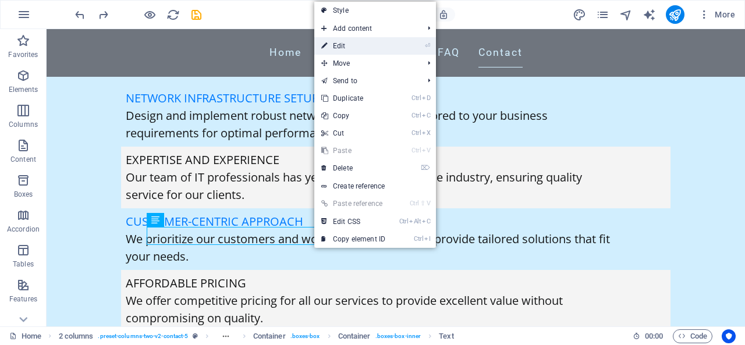
click at [350, 45] on link "⏎ Edit" at bounding box center [353, 45] width 78 height 17
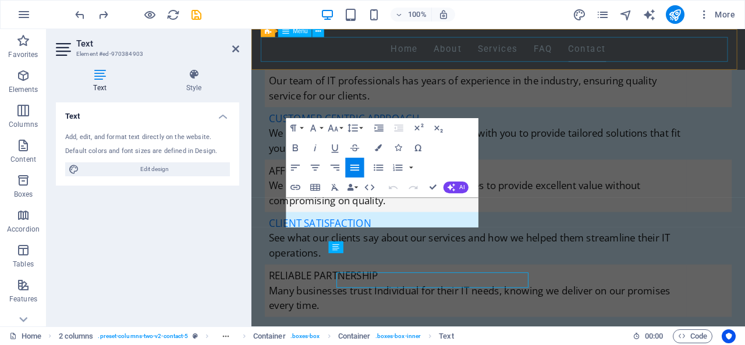
scroll to position [7054, 0]
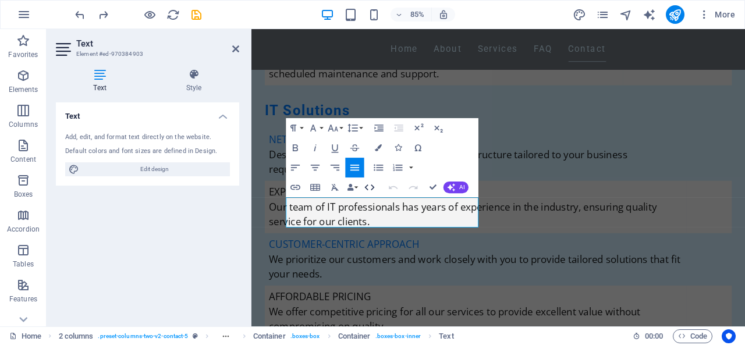
click at [372, 184] on icon "button" at bounding box center [370, 188] width 12 height 12
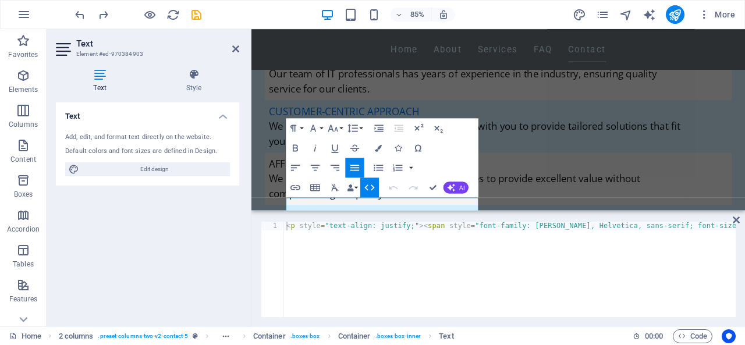
click at [368, 186] on icon "button" at bounding box center [370, 188] width 12 height 12
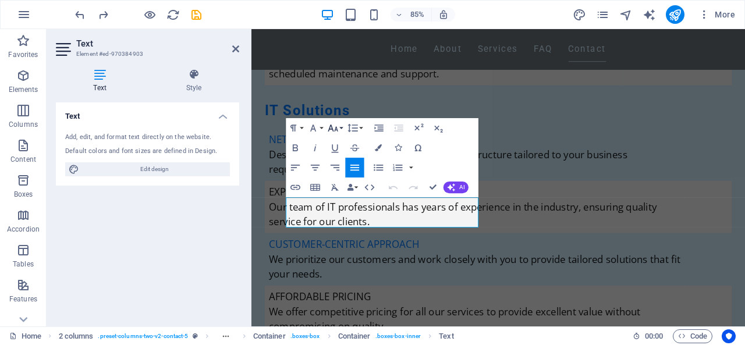
click at [341, 129] on button "Font Size" at bounding box center [335, 128] width 19 height 20
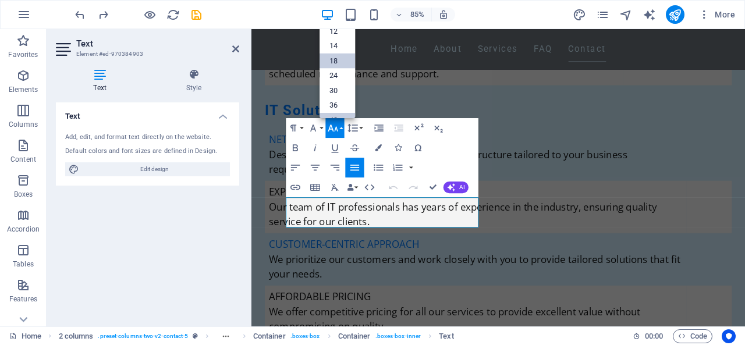
scroll to position [23, 0]
click at [335, 45] on link "14" at bounding box center [336, 48] width 35 height 15
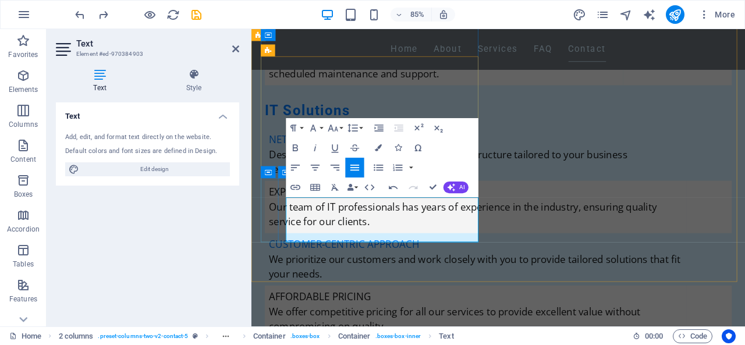
drag, startPoint x: 321, startPoint y: 272, endPoint x: 293, endPoint y: 251, distance: 35.3
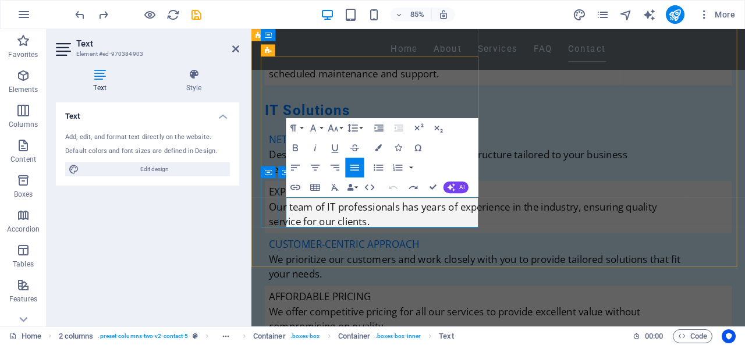
drag, startPoint x: 339, startPoint y: 254, endPoint x: 286, endPoint y: 235, distance: 57.1
click at [341, 129] on button "Font Size" at bounding box center [335, 128] width 19 height 20
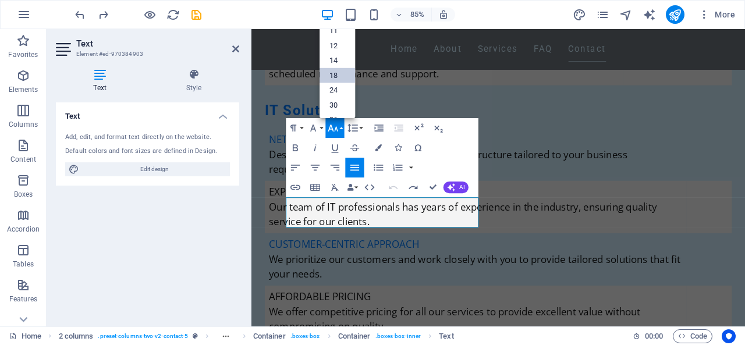
scroll to position [7, 0]
click at [332, 59] on link "14" at bounding box center [336, 62] width 35 height 15
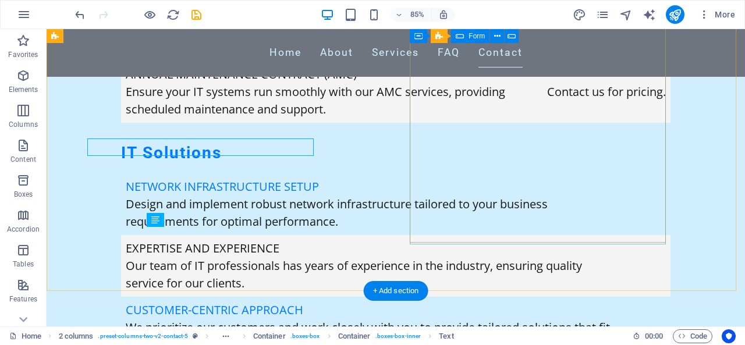
scroll to position [7142, 0]
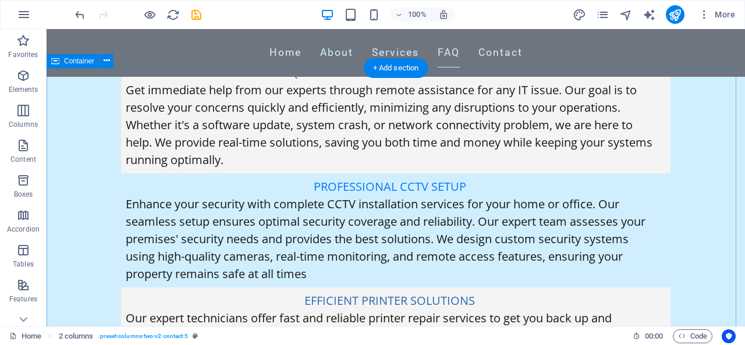
scroll to position [6013, 0]
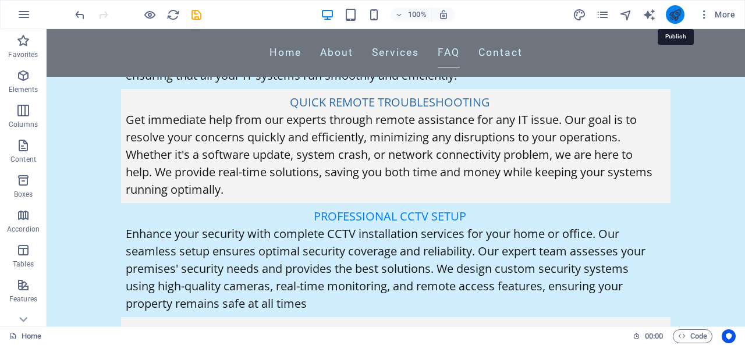
click at [674, 13] on icon "publish" at bounding box center [674, 14] width 13 height 13
checkbox input "false"
click at [674, 13] on icon "publish" at bounding box center [674, 14] width 13 height 13
